Goal: Information Seeking & Learning: Compare options

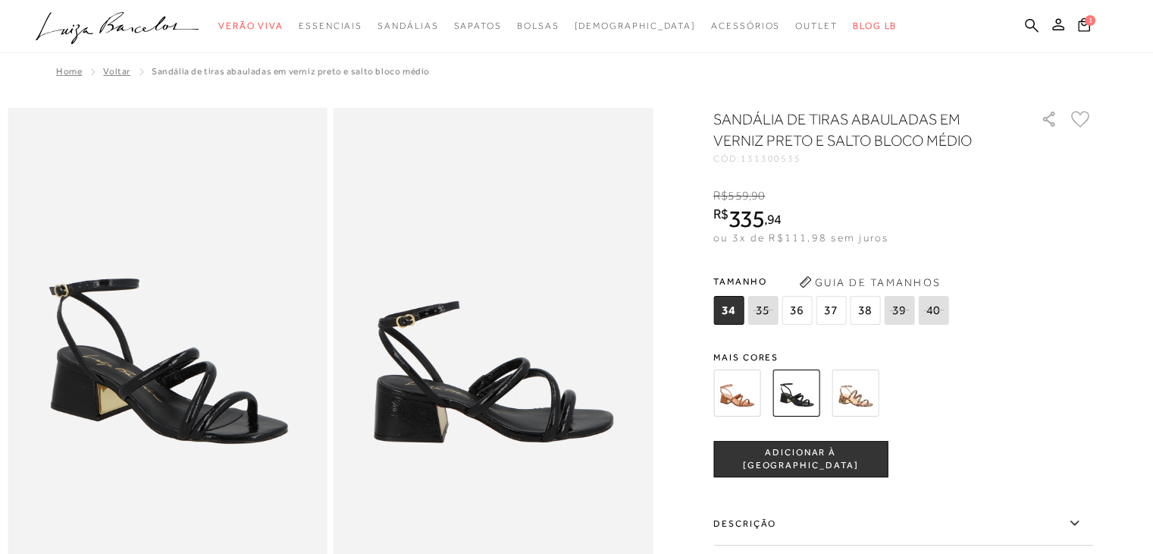
click at [738, 391] on img at bounding box center [737, 392] width 47 height 47
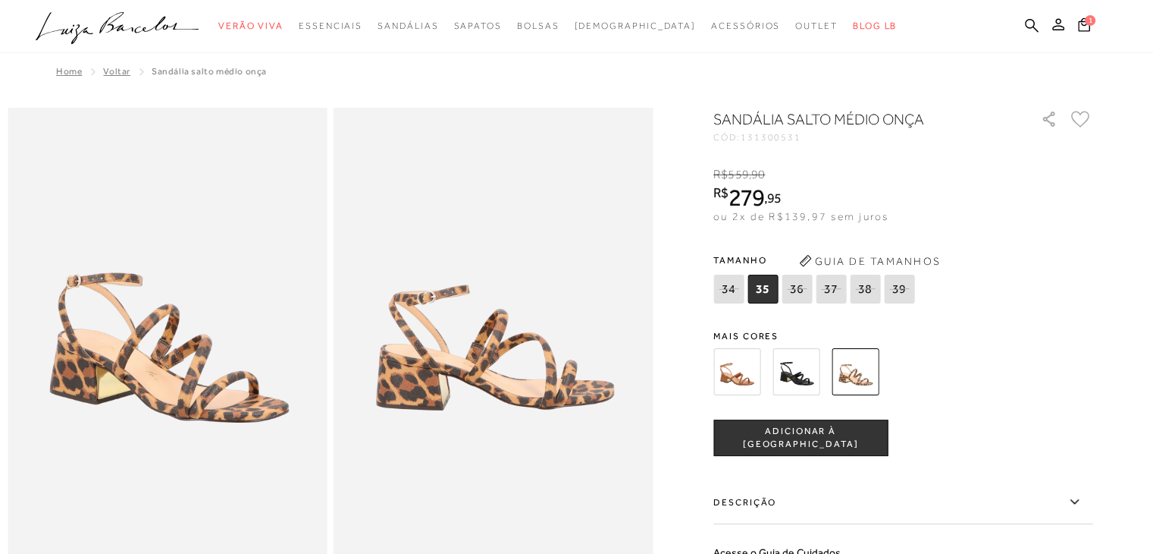
click at [864, 416] on div "SANDÁLIA SALTO MÉDIO ONÇA CÓD: 131300531 × É necessário selecionar um tamanho p…" at bounding box center [903, 433] width 379 height 651
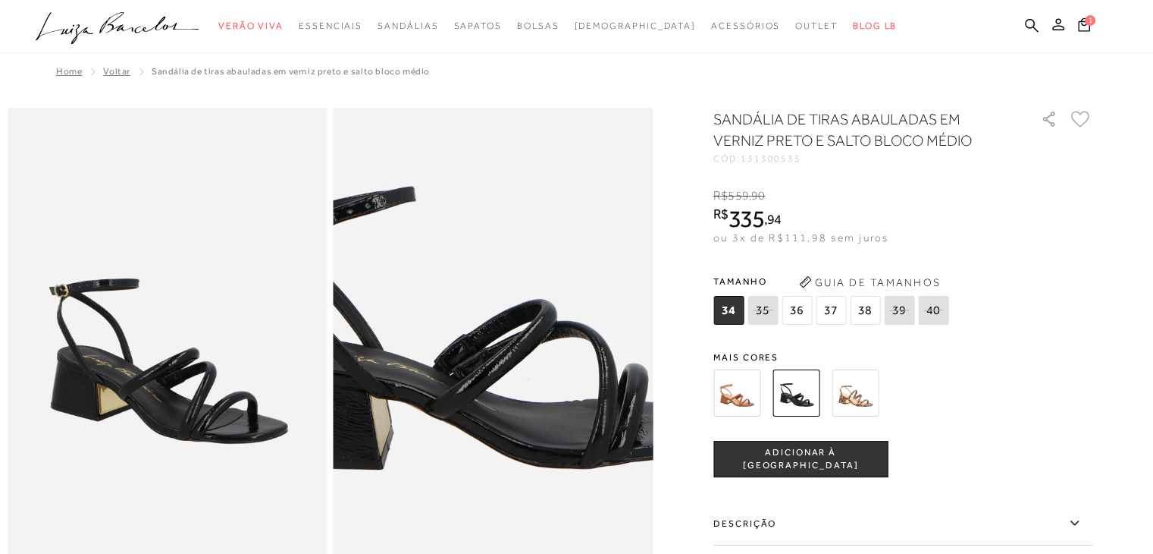
click at [507, 421] on img at bounding box center [482, 279] width 639 height 959
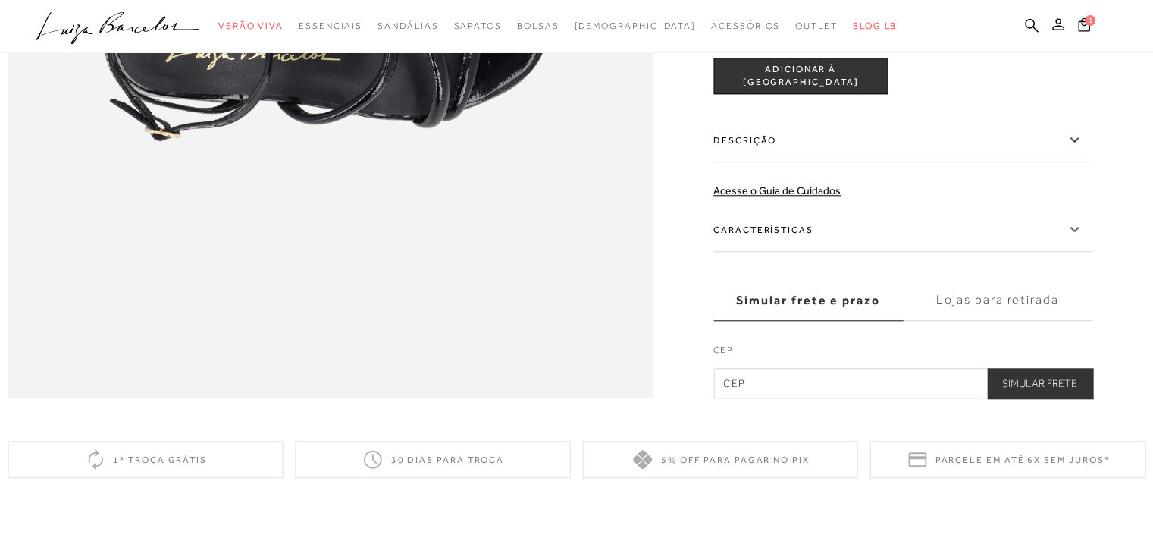
scroll to position [1580, 0]
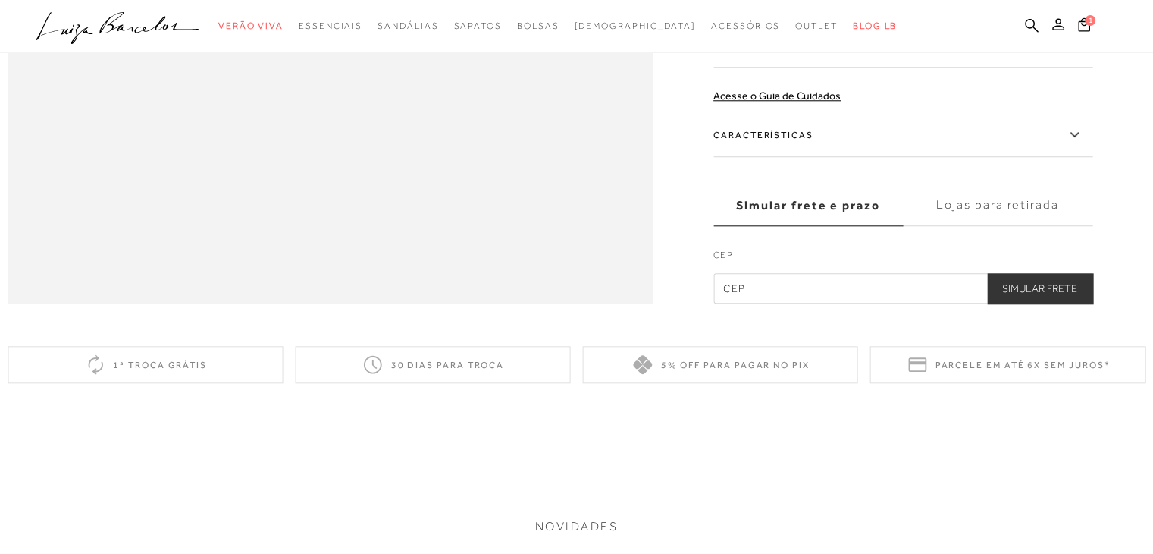
click at [1078, 144] on icon at bounding box center [1074, 134] width 18 height 19
click at [0, 0] on input "Características" at bounding box center [0, 0] width 0 height 0
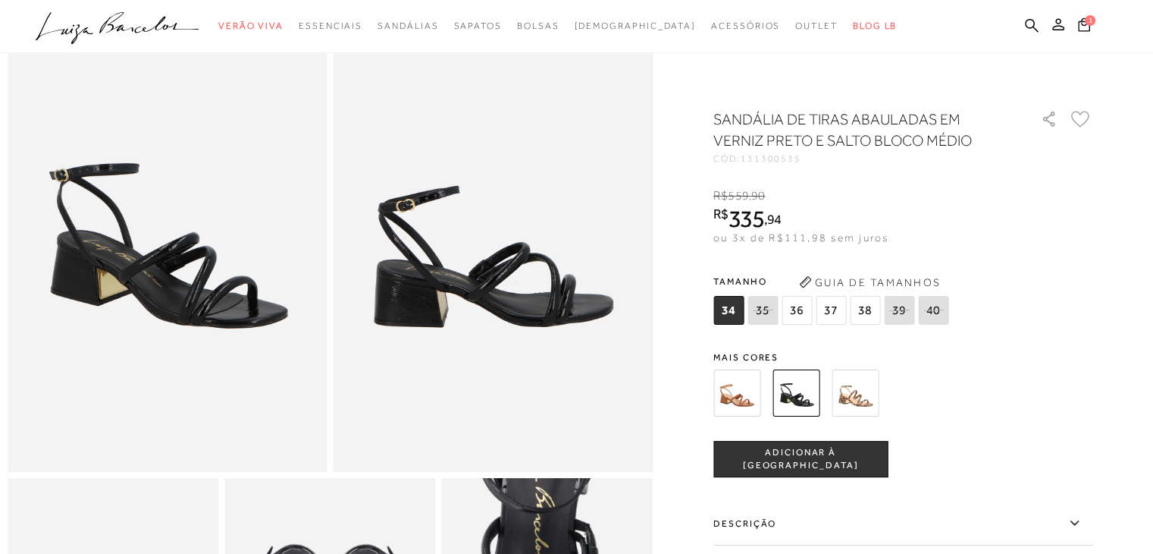
scroll to position [0, 0]
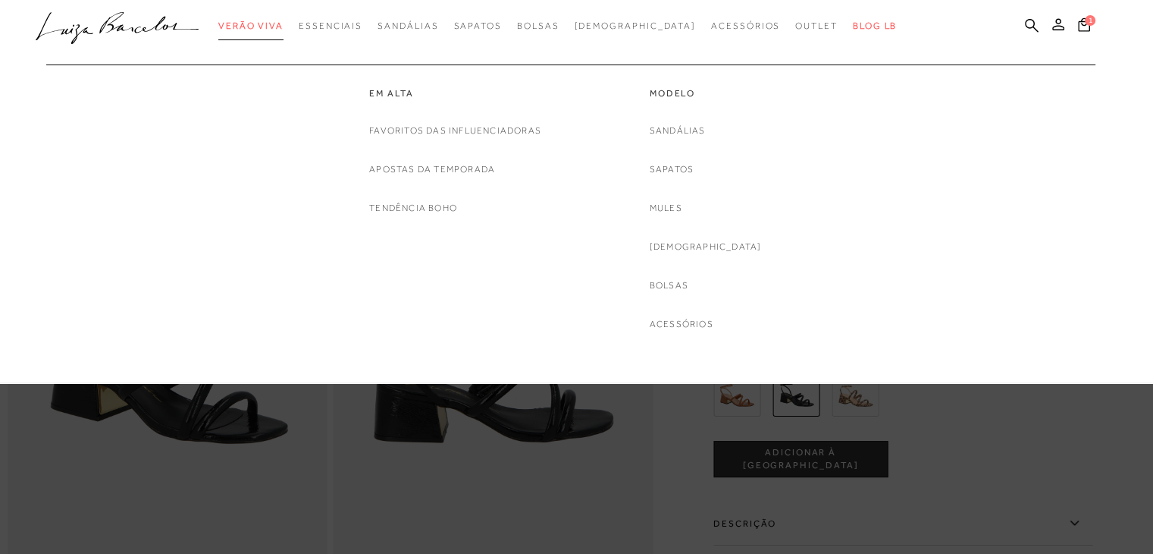
click at [284, 24] on span "Verão Viva" at bounding box center [250, 25] width 65 height 11
